Goal: Transaction & Acquisition: Purchase product/service

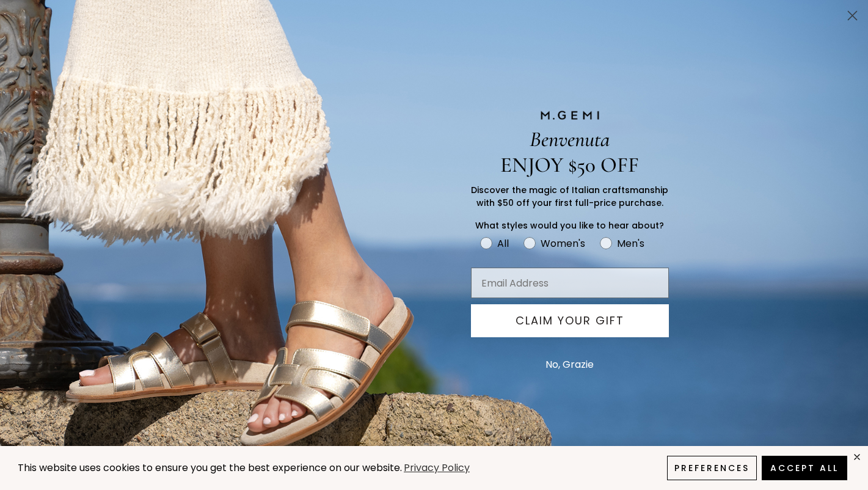
scroll to position [70, 0]
click at [550, 362] on button "No, Grazie" at bounding box center [569, 364] width 60 height 31
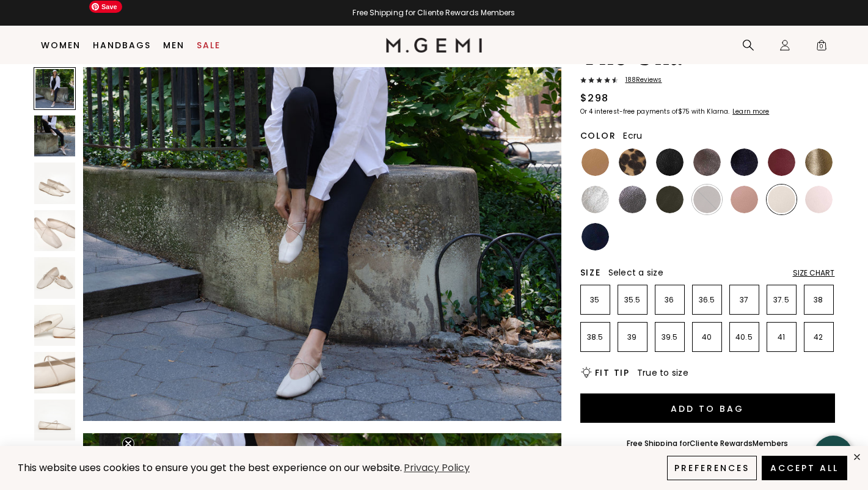
scroll to position [134, 0]
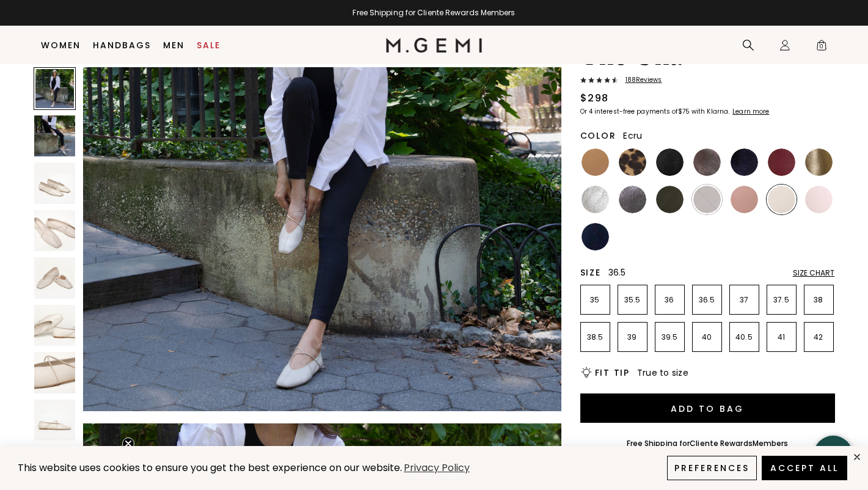
click at [707, 297] on p "36.5" at bounding box center [707, 300] width 29 height 10
click at [779, 198] on img at bounding box center [781, 199] width 27 height 27
click at [589, 200] on img at bounding box center [595, 199] width 27 height 27
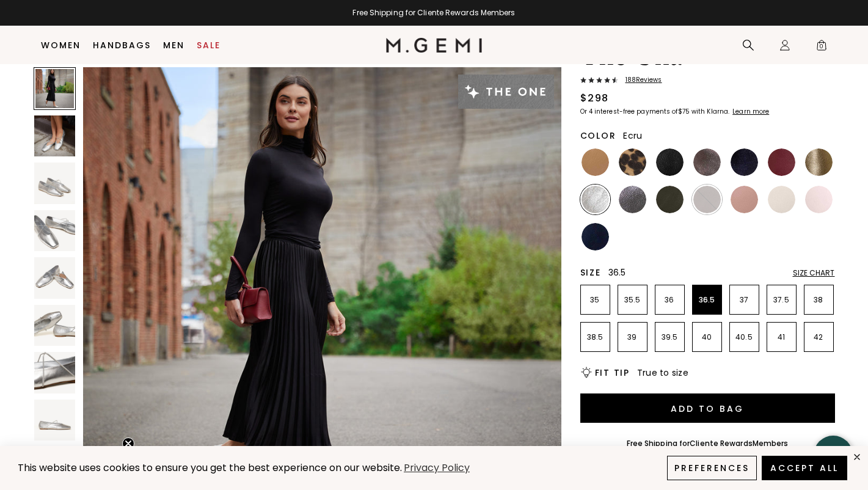
click at [785, 197] on img at bounding box center [781, 199] width 27 height 27
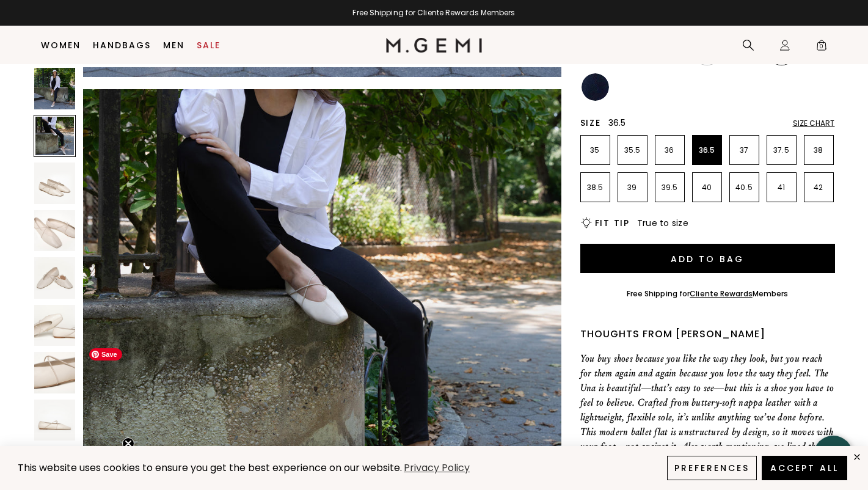
scroll to position [556, 0]
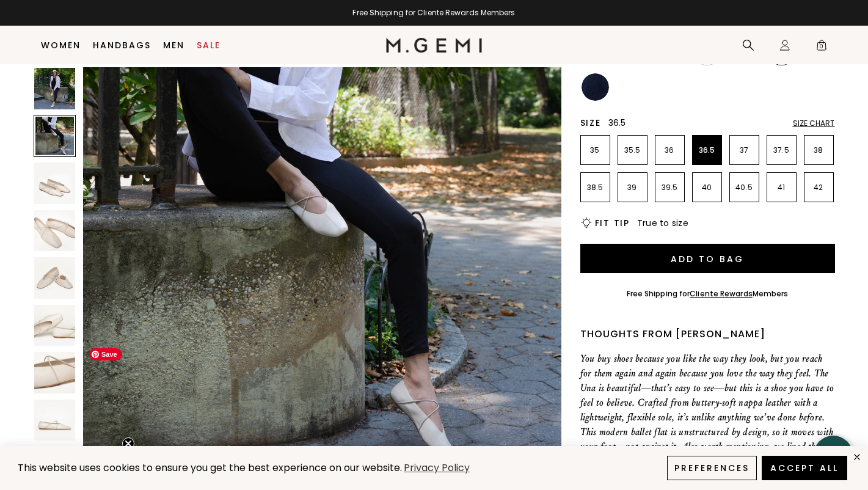
click at [317, 200] on img at bounding box center [322, 240] width 478 height 478
click at [418, 367] on img at bounding box center [322, 240] width 478 height 478
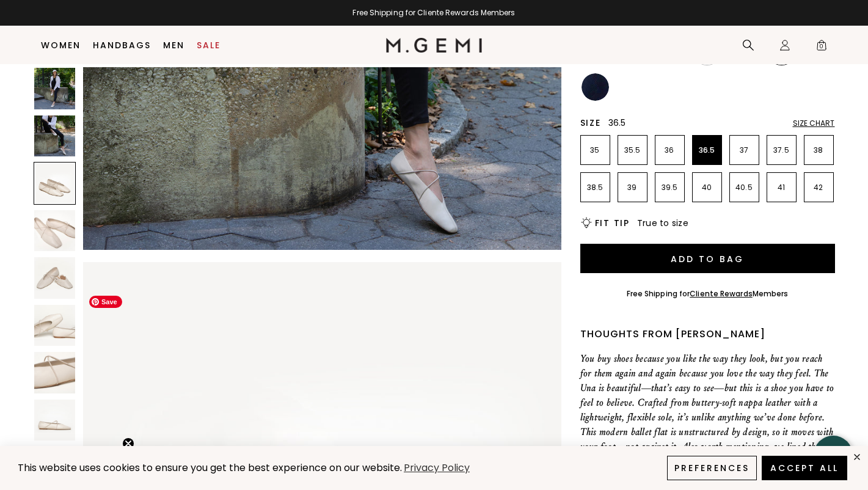
scroll to position [788, 0]
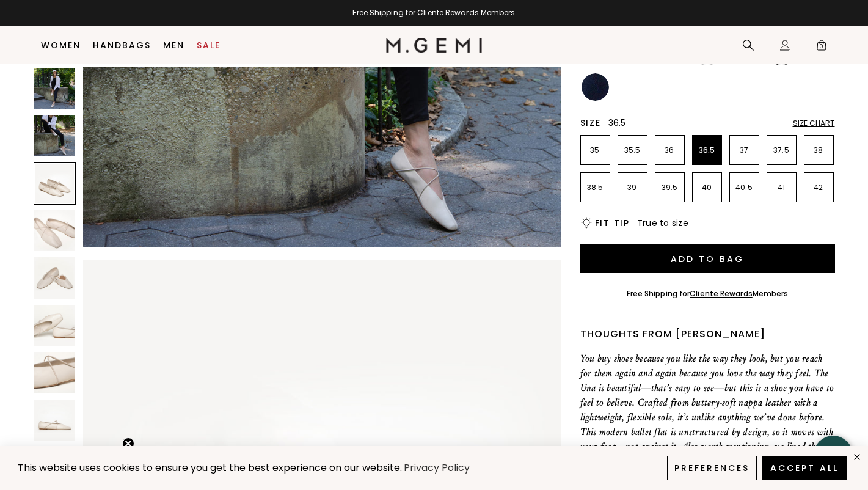
click at [44, 370] on img at bounding box center [55, 373] width 42 height 42
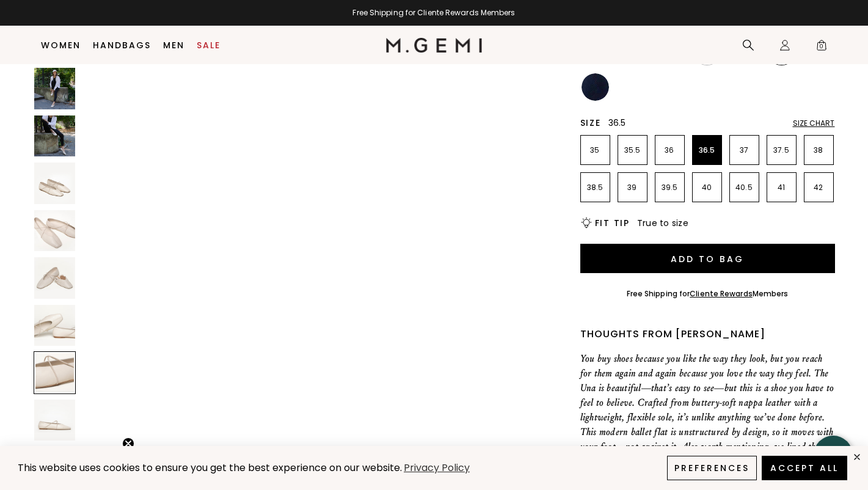
scroll to position [2886, 0]
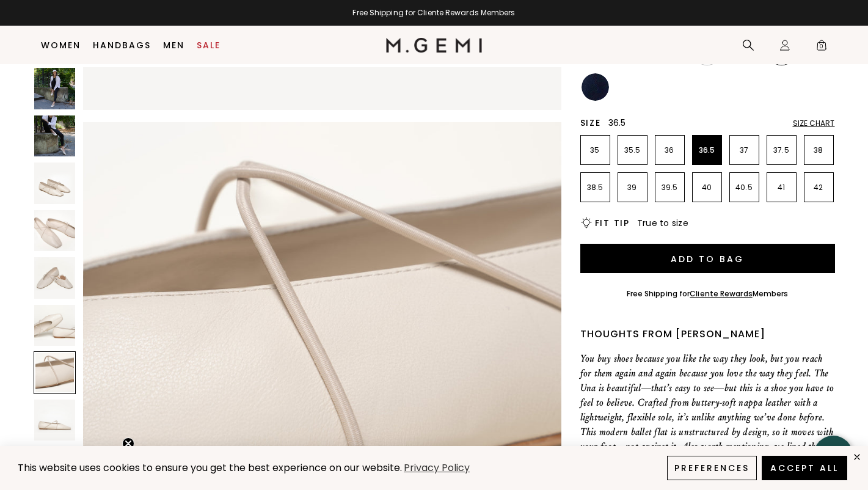
click at [51, 232] on img at bounding box center [55, 231] width 42 height 42
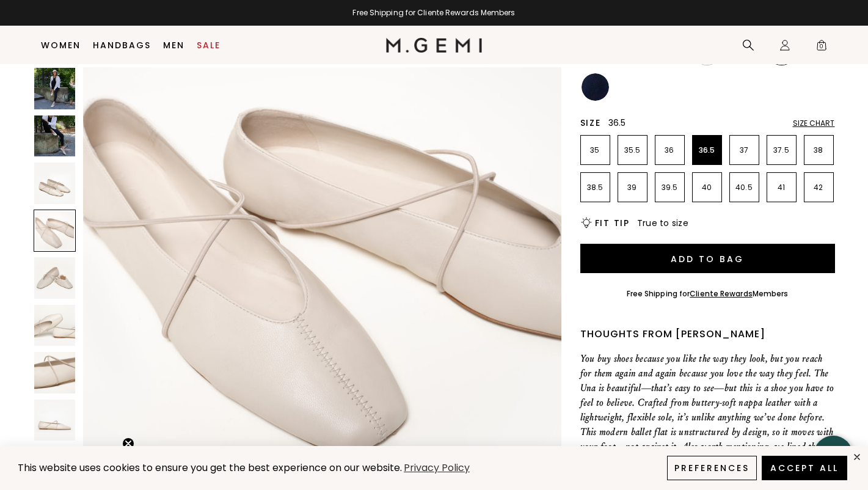
scroll to position [1443, 0]
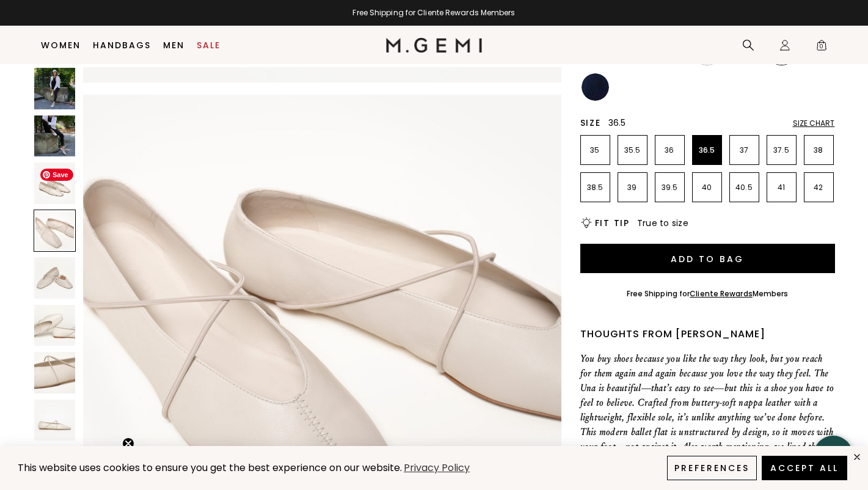
click at [57, 185] on img at bounding box center [55, 183] width 42 height 42
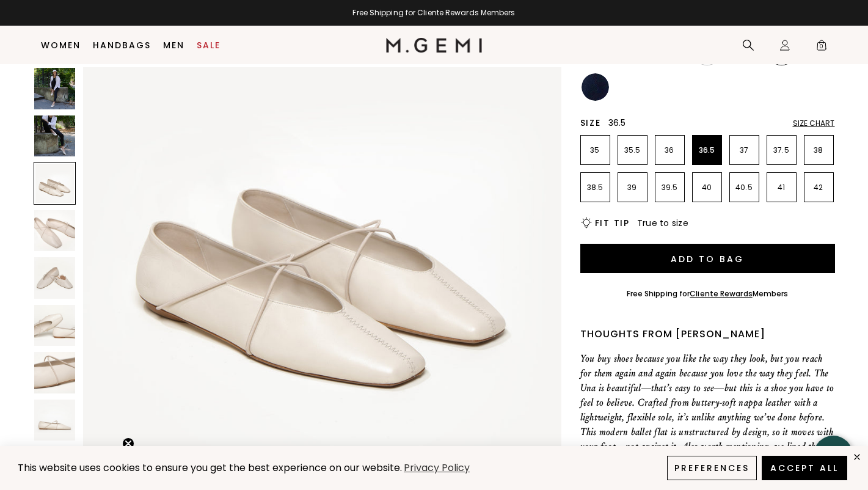
scroll to position [962, 0]
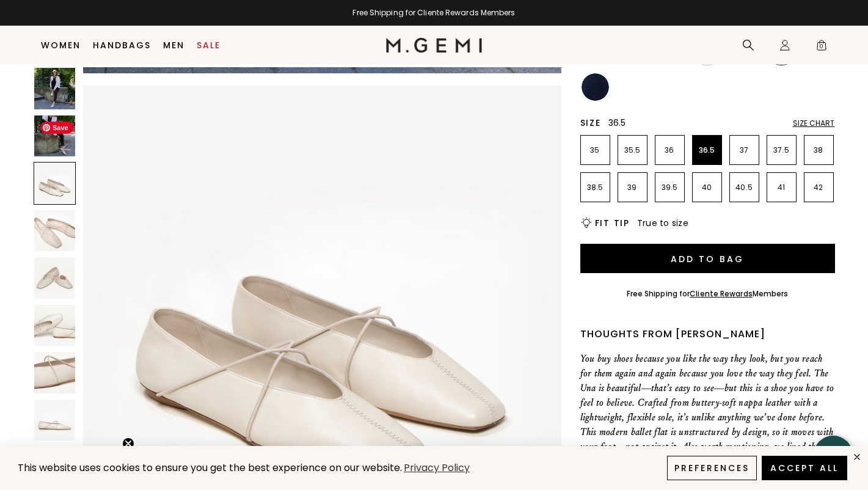
click at [64, 137] on img at bounding box center [55, 136] width 42 height 42
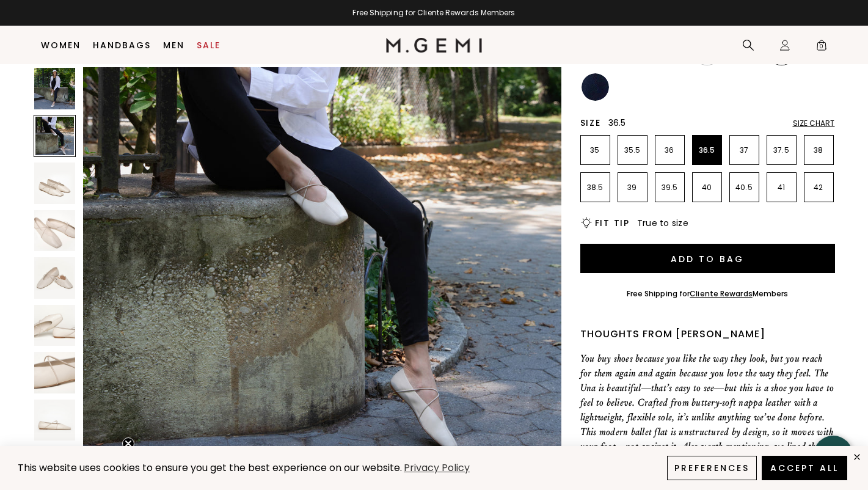
scroll to position [481, 0]
